Goal: Ask a question

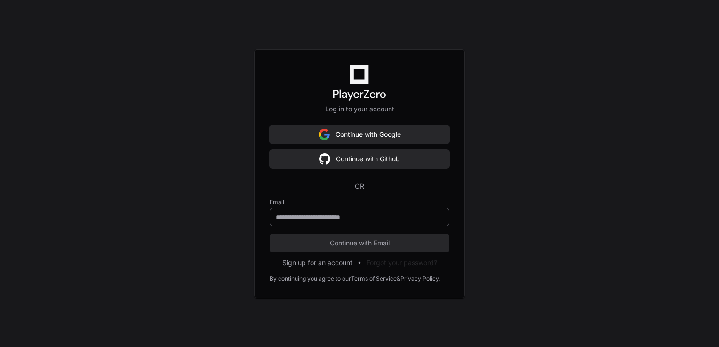
click at [429, 216] on input "email" at bounding box center [359, 217] width 167 height 9
type input "**********"
click at [269, 234] on button "Continue with Email" at bounding box center [359, 243] width 180 height 19
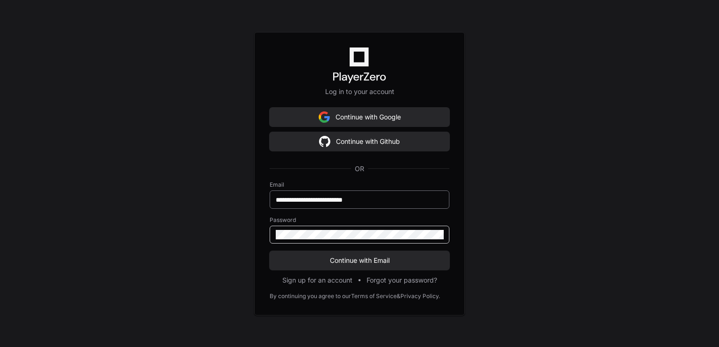
click button "Continue with Email" at bounding box center [359, 260] width 180 height 19
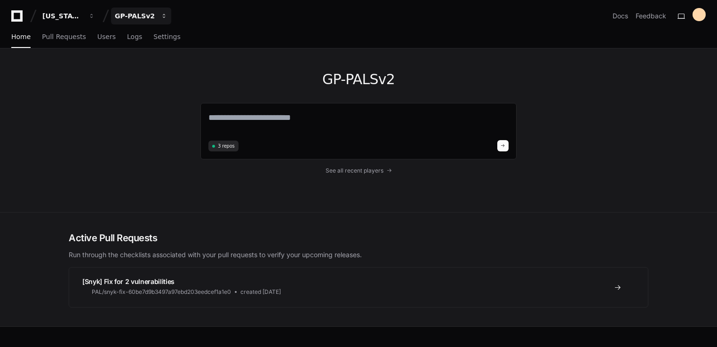
click at [83, 16] on div "GP-PALSv2" at bounding box center [62, 15] width 40 height 9
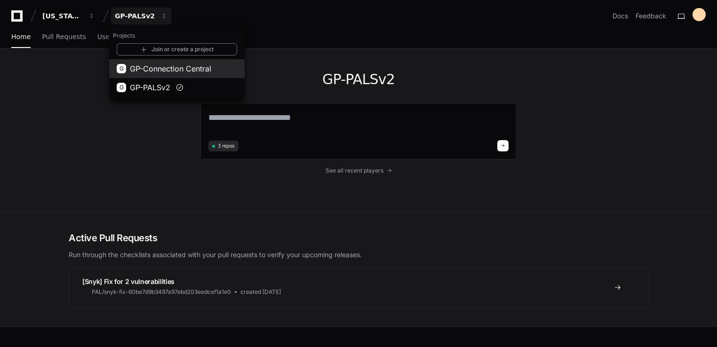
click at [163, 72] on span "GP-Connection Central" at bounding box center [170, 68] width 81 height 11
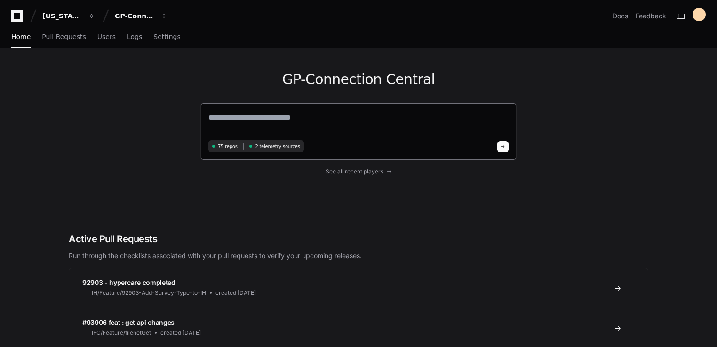
click at [309, 124] on textarea at bounding box center [358, 124] width 300 height 26
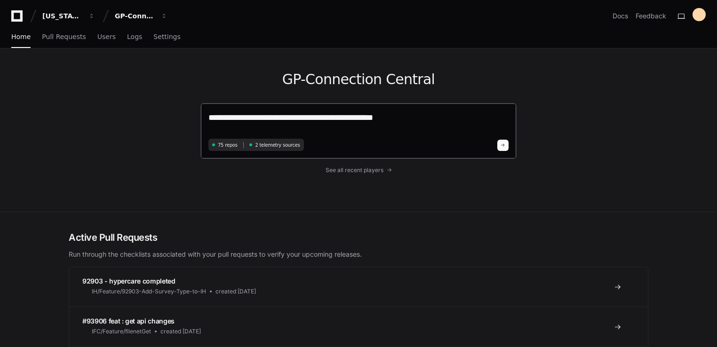
type textarea "**********"
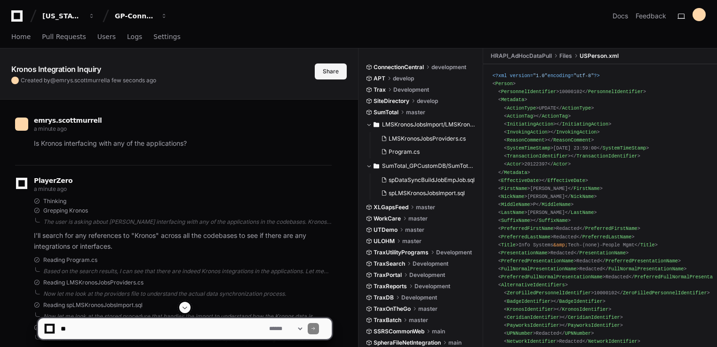
click at [333, 72] on button "Share" at bounding box center [331, 71] width 32 height 16
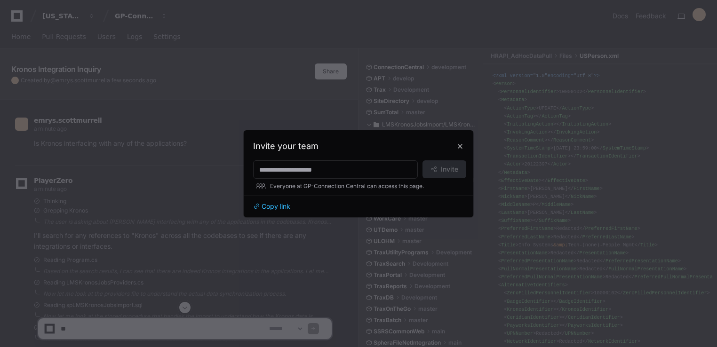
click at [462, 139] on button at bounding box center [459, 146] width 15 height 15
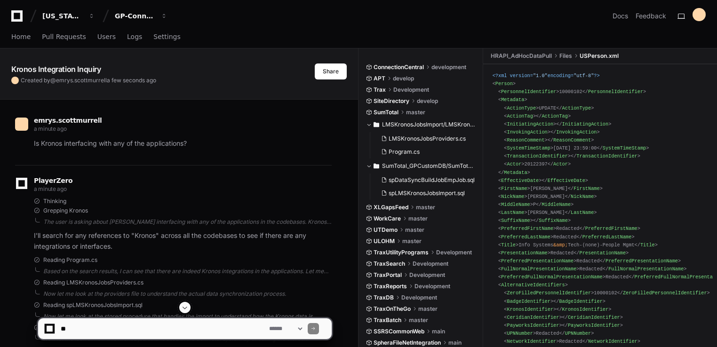
click at [173, 192] on div "PlayerZero a minute ago" at bounding box center [173, 186] width 316 height 16
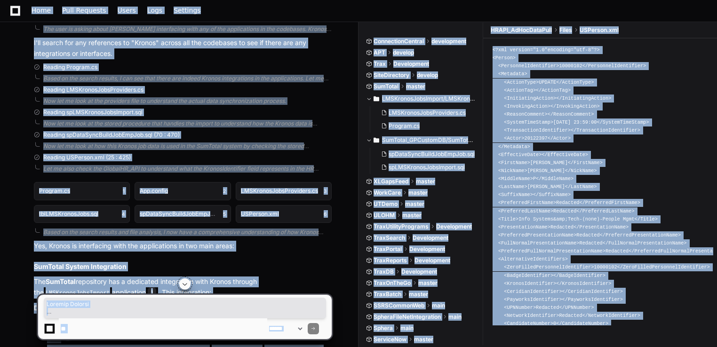
scroll to position [329, 0]
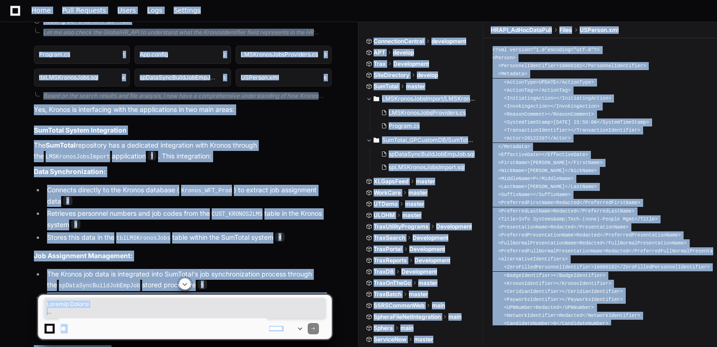
copy body "Loremip Dolorsi AM-Consectetu Adipisc Elit Seddoeiu Temp Inci Utlabore Etdol Ma…"
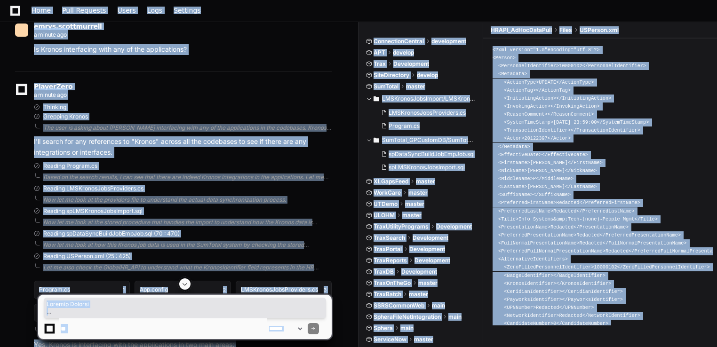
scroll to position [0, 0]
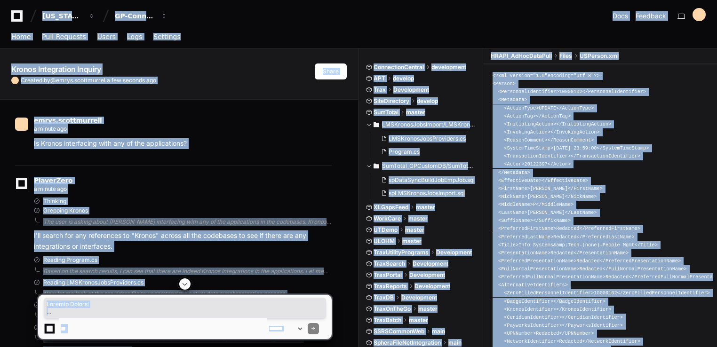
click at [53, 162] on div "emrys.[PERSON_NAME] a minute ago Is Kronos interfacing with any of the applicat…" at bounding box center [173, 135] width 316 height 60
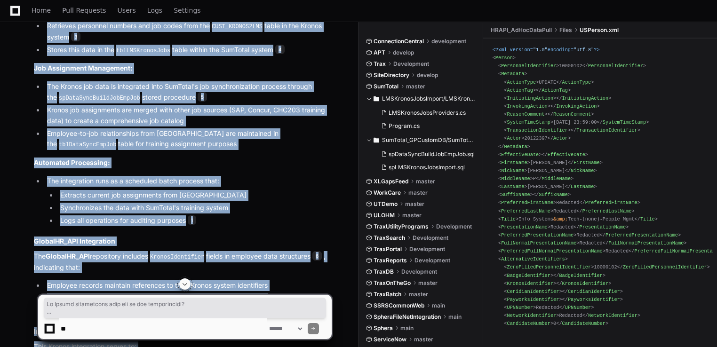
scroll to position [699, 0]
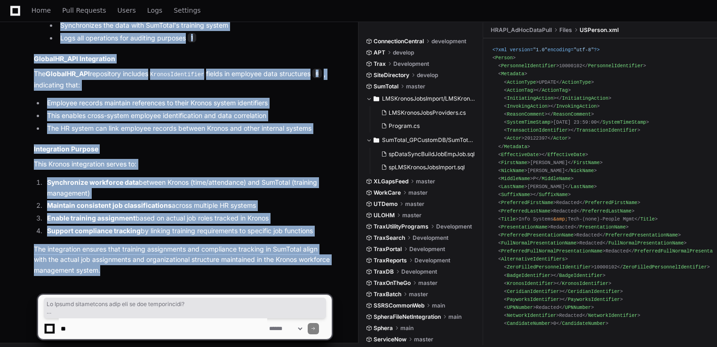
drag, startPoint x: 32, startPoint y: 142, endPoint x: 140, endPoint y: 264, distance: 162.9
copy div "Is Kronos interfacing with any of the applications? PlayerZero a minute ago Thi…"
